Goal: Task Accomplishment & Management: Submit feedback/report problem

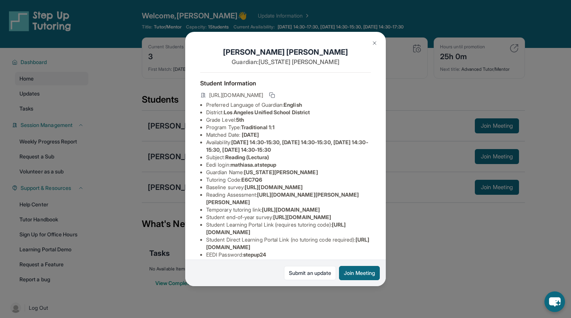
scroll to position [83, 0]
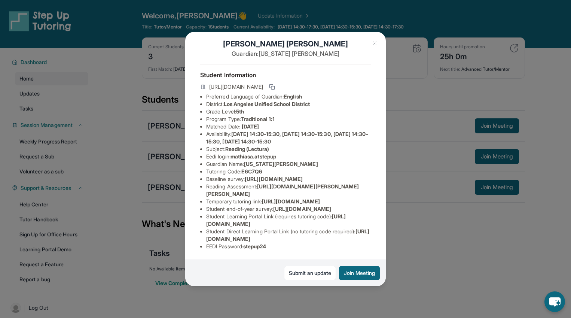
click at [420, 187] on div "[PERSON_NAME] Guardian: [US_STATE][PERSON_NAME] Student Information [URL][DOMAI…" at bounding box center [285, 159] width 571 height 318
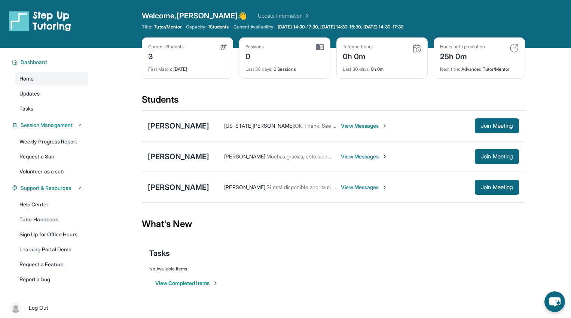
click at [457, 55] on div "25h 0m" at bounding box center [462, 56] width 45 height 12
click at [402, 58] on div "Tutoring hours 0h 0m" at bounding box center [382, 53] width 79 height 18
click at [421, 48] on div "Tutoring hours 0h 0m Last 30 days : 0h 0m" at bounding box center [381, 57] width 91 height 41
click at [291, 127] on span "[US_STATE][PERSON_NAME] :" at bounding box center [259, 125] width 71 height 6
click at [171, 127] on div "[PERSON_NAME]" at bounding box center [178, 126] width 61 height 10
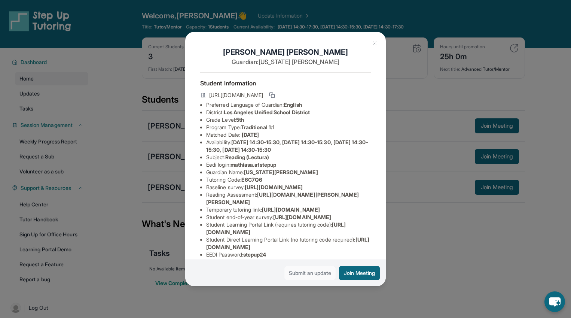
click at [292, 276] on link "Submit an update" at bounding box center [310, 273] width 52 height 14
click at [369, 41] on button at bounding box center [374, 43] width 15 height 15
